Goal: Information Seeking & Learning: Learn about a topic

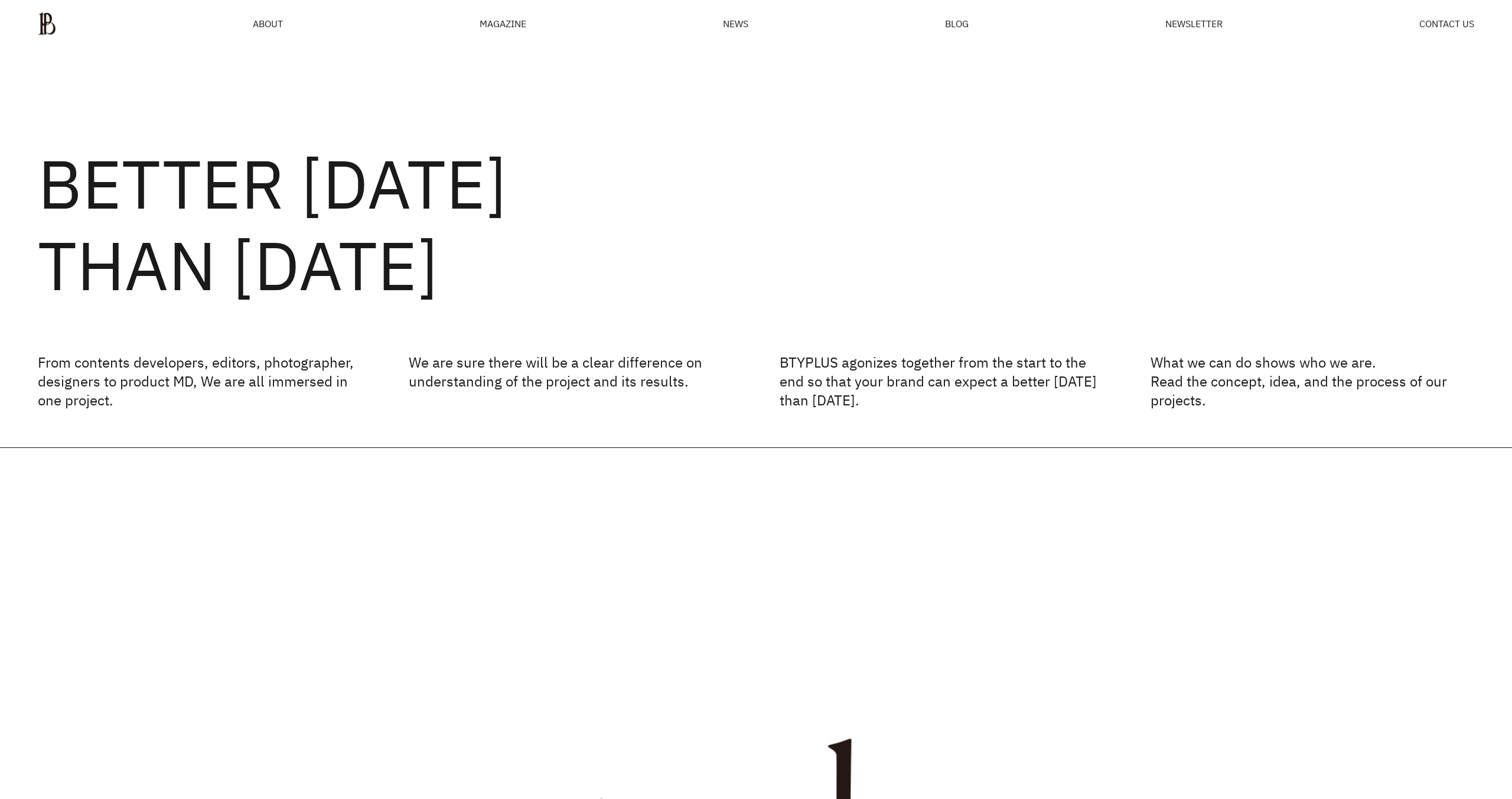
click at [518, 29] on div "MAGAZINE" at bounding box center [503, 24] width 47 height 10
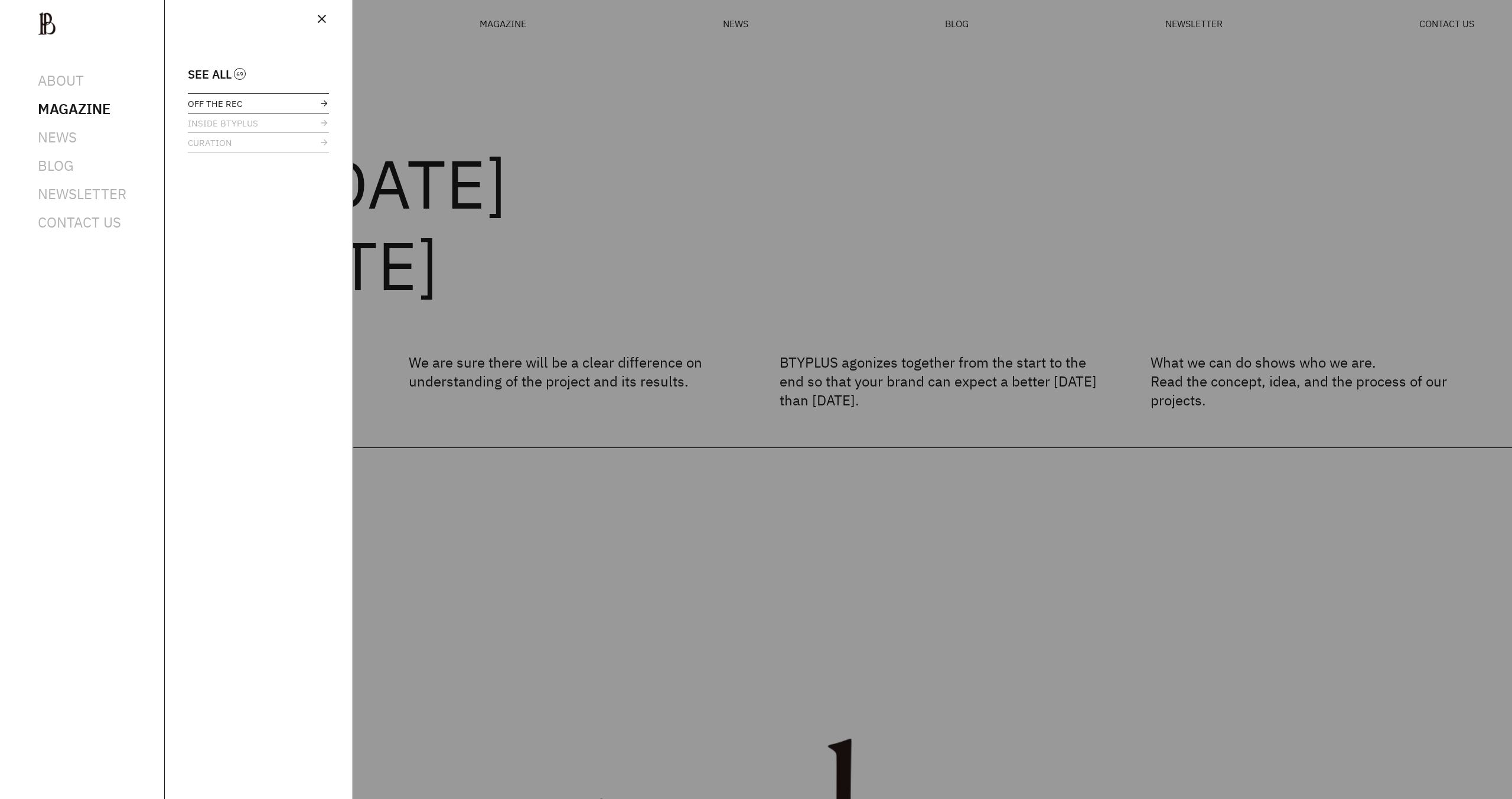
click at [236, 104] on span "OFF THE REC" at bounding box center [215, 103] width 55 height 9
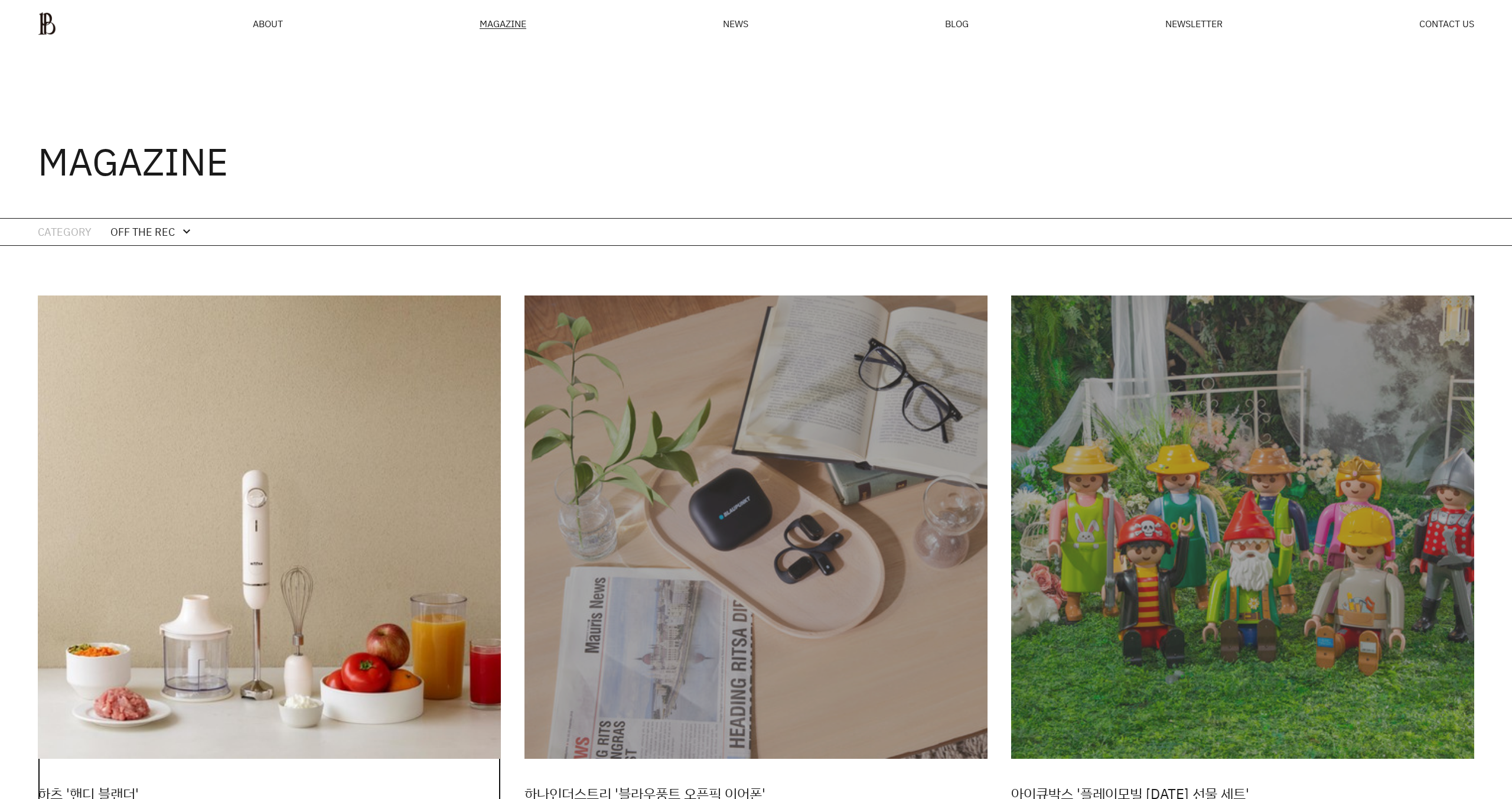
click at [325, 409] on img at bounding box center [270, 527] width 463 height 463
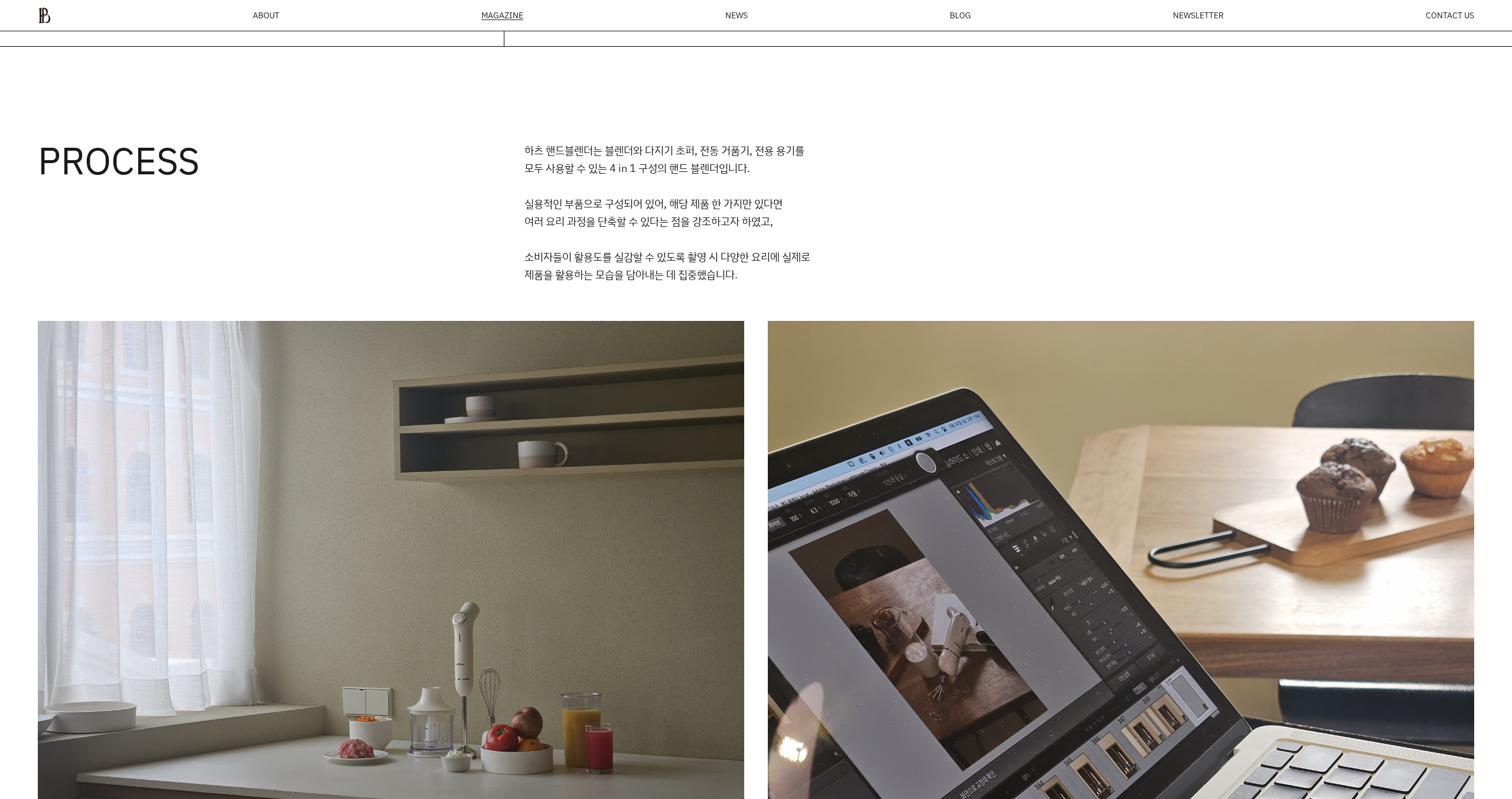
scroll to position [1389, 0]
